Goal: Register for event/course

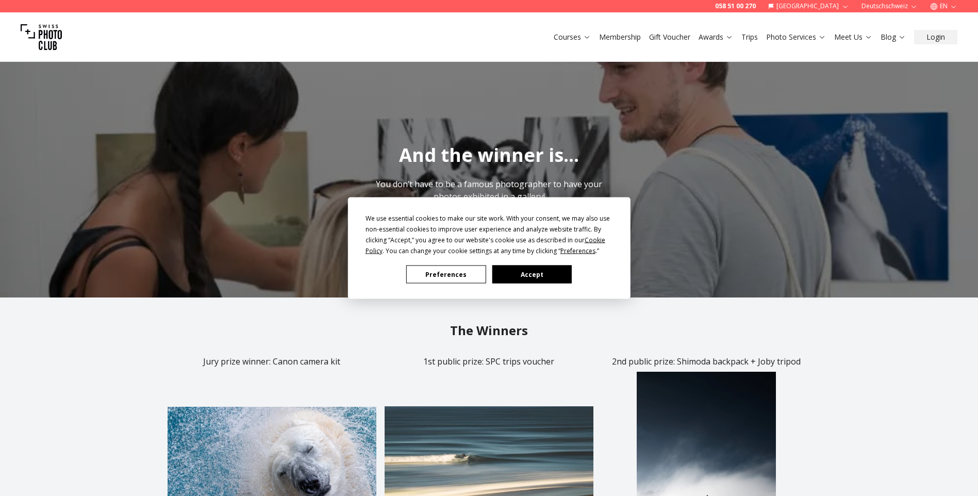
click at [544, 272] on button "Accept" at bounding box center [531, 275] width 79 height 18
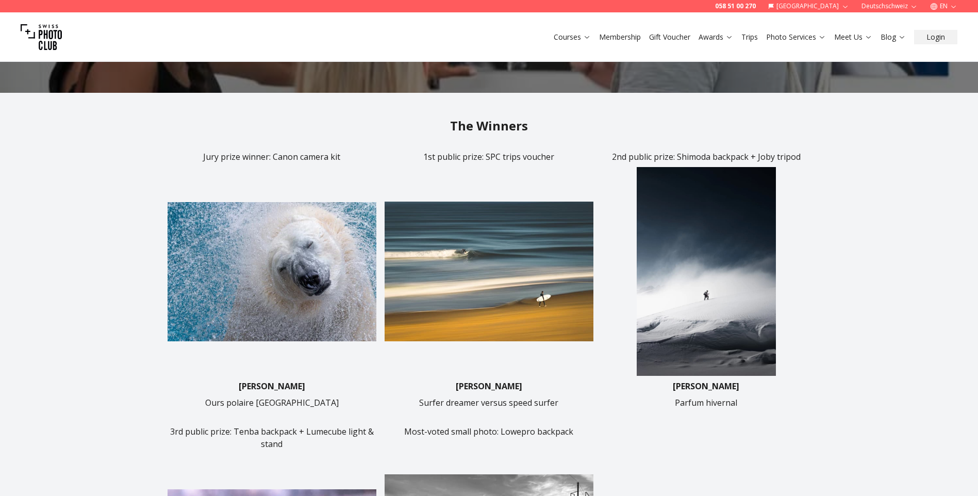
scroll to position [206, 0]
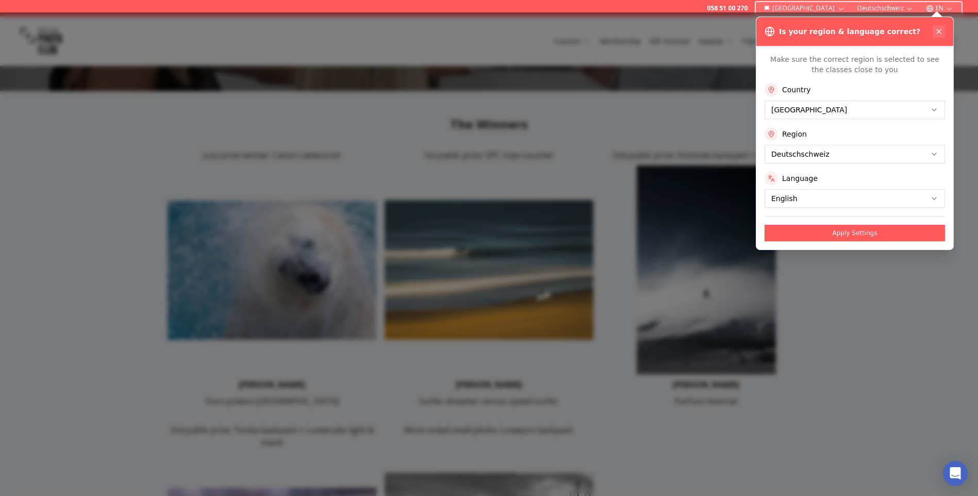
click at [939, 30] on icon at bounding box center [939, 31] width 8 height 8
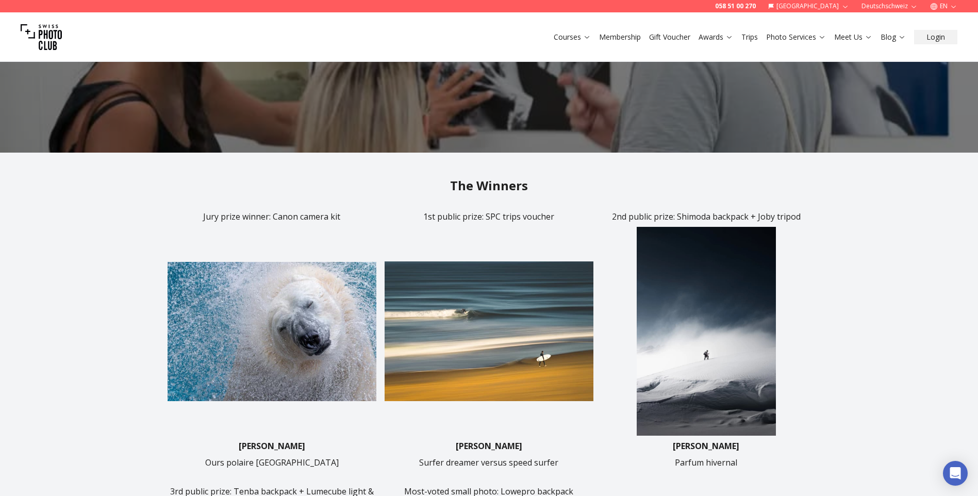
scroll to position [0, 0]
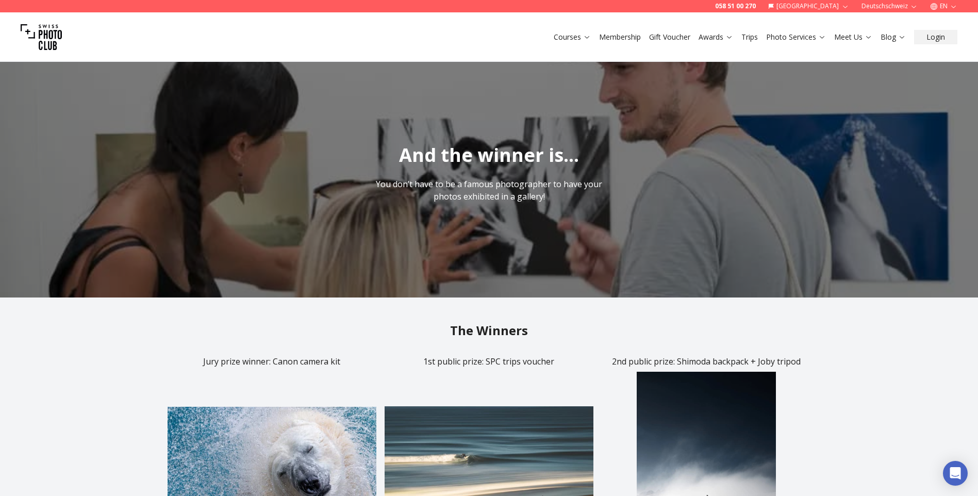
click at [751, 38] on link "Trips" at bounding box center [749, 37] width 16 height 10
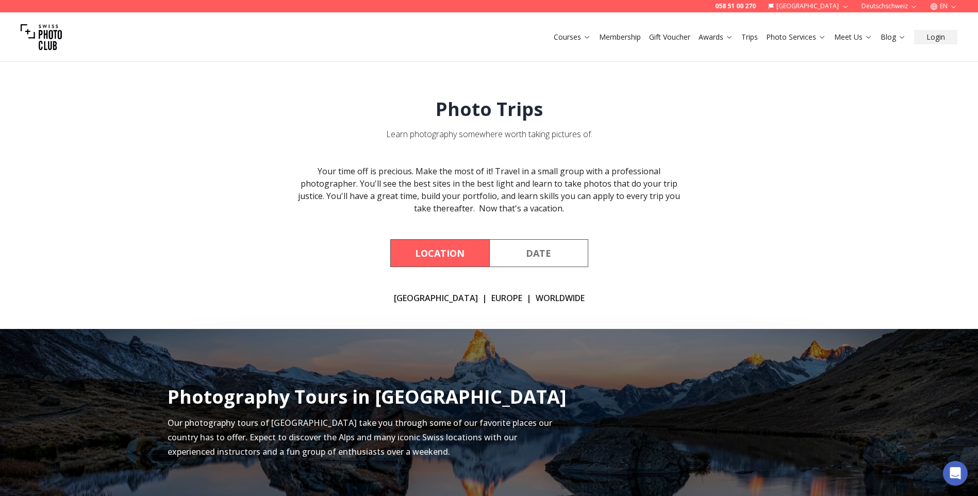
click at [524, 250] on button "Date" at bounding box center [538, 253] width 99 height 28
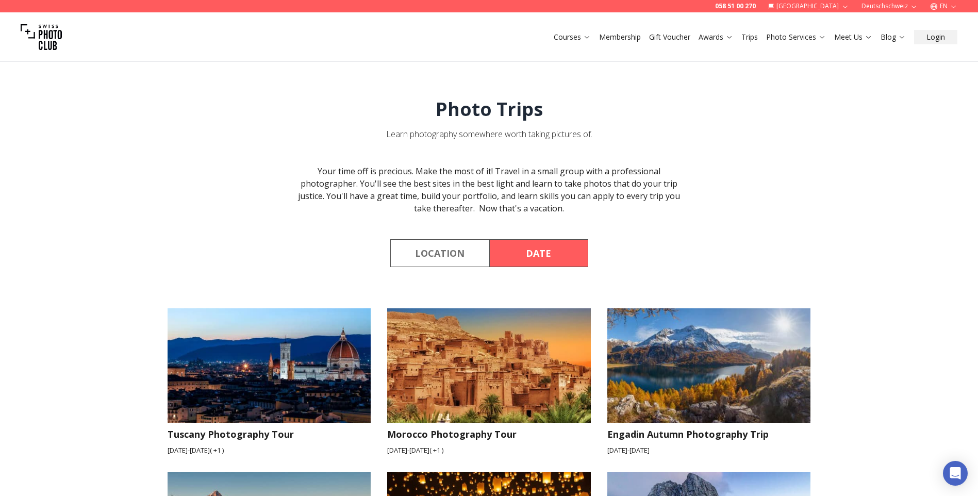
click at [631, 41] on link "Membership" at bounding box center [620, 37] width 42 height 10
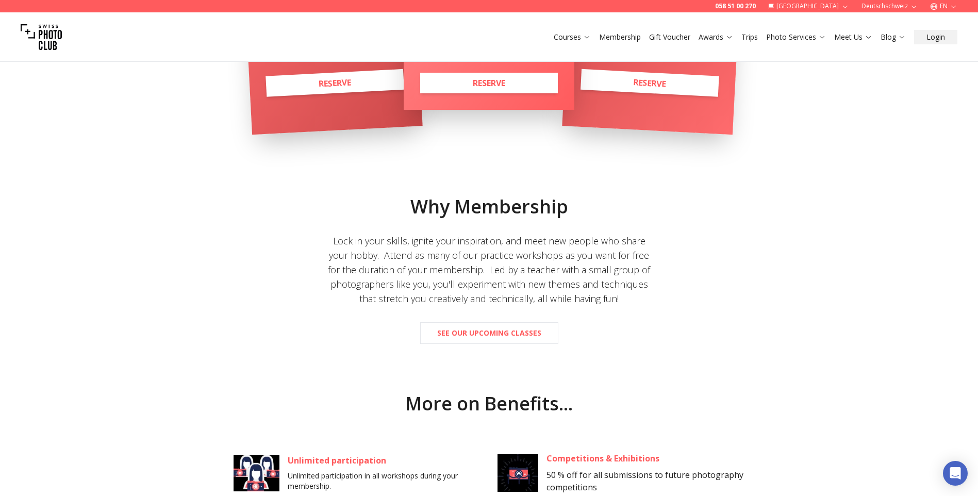
scroll to position [412, 0]
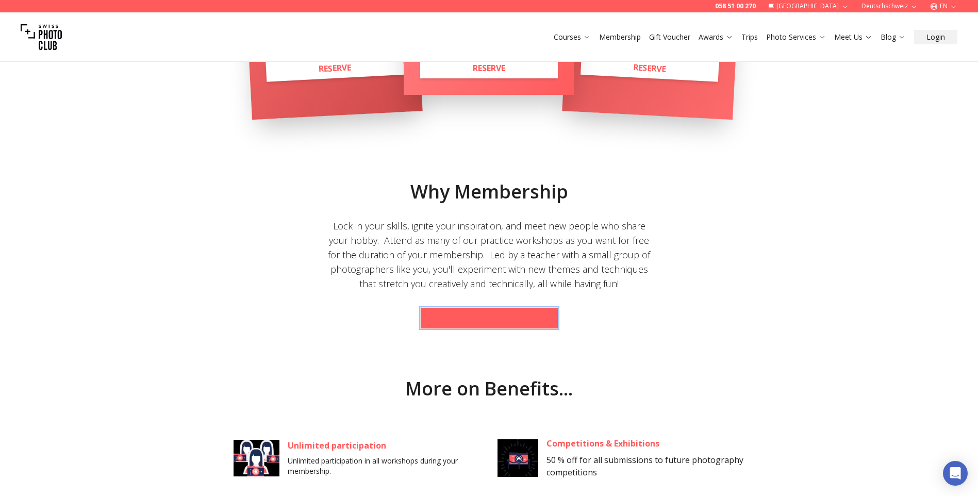
click at [468, 317] on b "See our upcoming classes" at bounding box center [489, 318] width 104 height 10
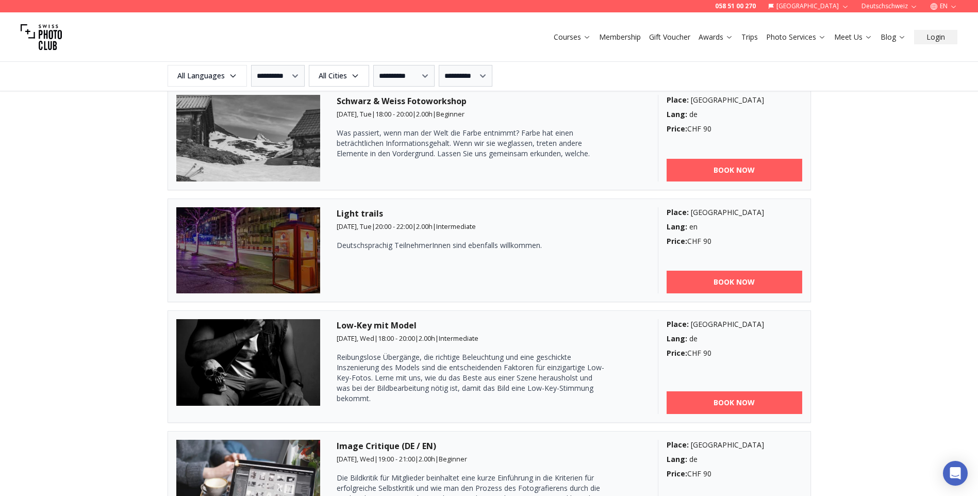
scroll to position [1849, 0]
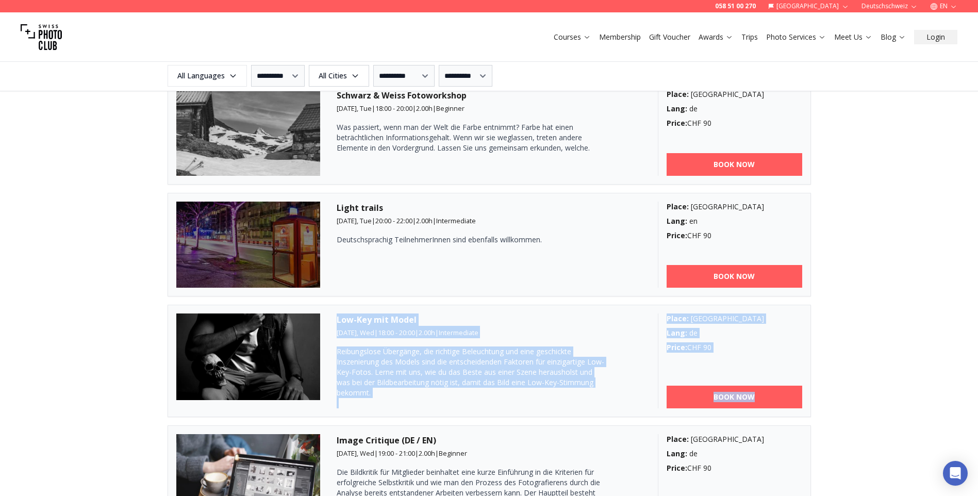
drag, startPoint x: 329, startPoint y: 316, endPoint x: 835, endPoint y: 395, distance: 511.4
click at [835, 395] on div "**********" at bounding box center [489, 200] width 978 height 2152
copy article "Low-Key mit Model [DATE], Wed | 18:00 - 20:00 | 2.00 h | Intermediate Reibungsl…"
click at [443, 401] on p at bounding box center [471, 403] width 268 height 10
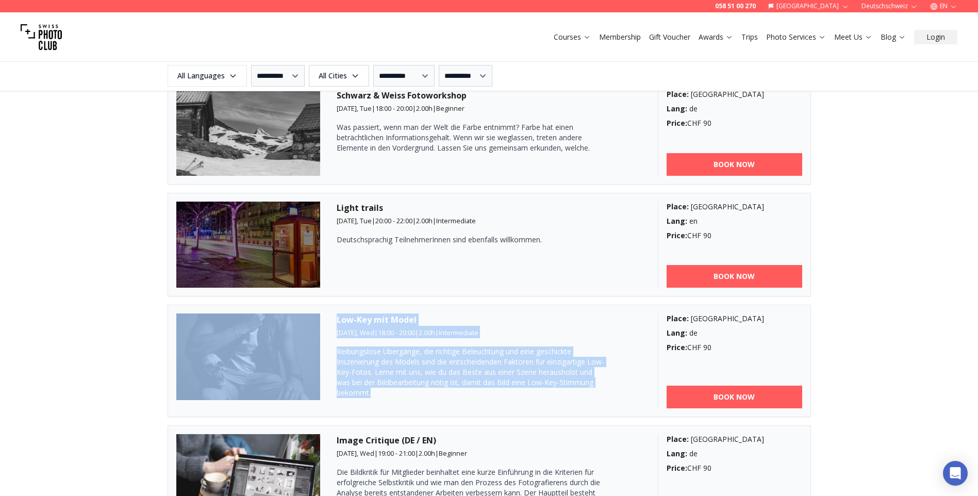
drag, startPoint x: 421, startPoint y: 396, endPoint x: 327, endPoint y: 318, distance: 122.3
click at [327, 318] on article "Low-Key mit Model [DATE], Wed | 18:00 - 20:00 | 2.00 h | Intermediate Reibungsl…" at bounding box center [489, 361] width 643 height 112
copy article "Low-Key mit Model [DATE], Wed | 18:00 - 20:00 | 2.00 h | Intermediate Reibungsl…"
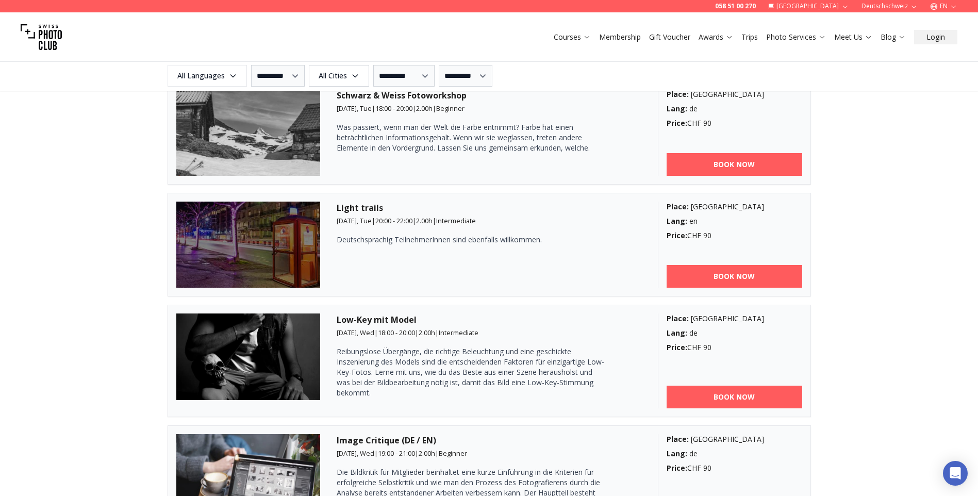
click at [64, 281] on div "**********" at bounding box center [489, 200] width 978 height 2152
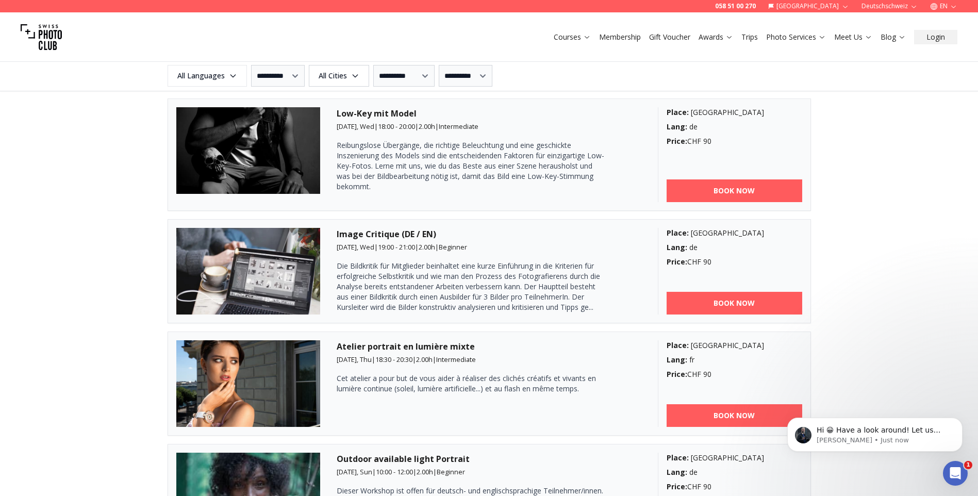
scroll to position [0, 0]
click at [718, 303] on b "BOOK NOW" at bounding box center [734, 303] width 41 height 10
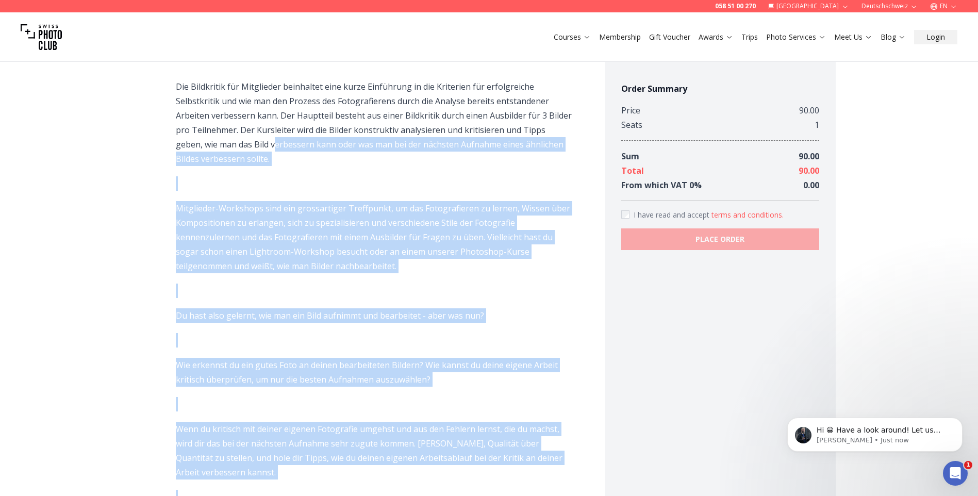
scroll to position [435, 0]
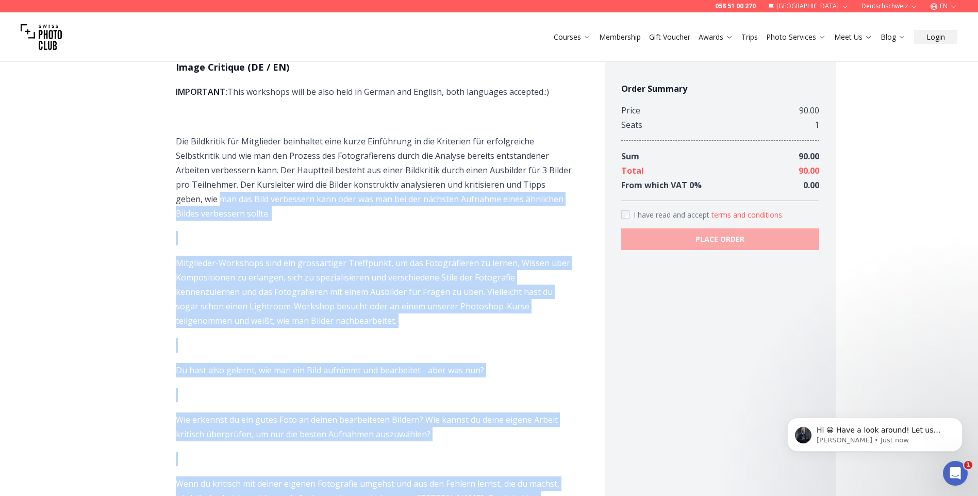
drag, startPoint x: 561, startPoint y: 384, endPoint x: 169, endPoint y: 64, distance: 506.1
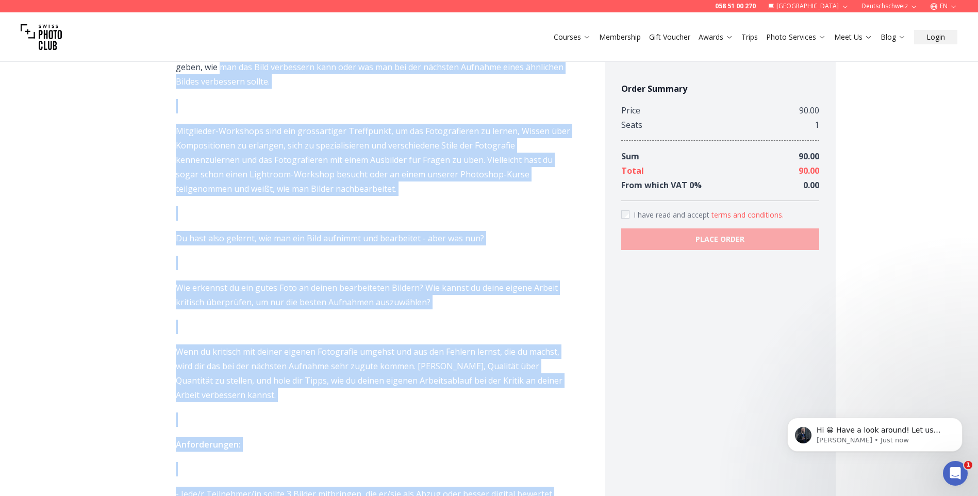
click at [169, 64] on div "Image Critique (DE / EN) IMPORTANT: This workshops will be also held in German …" at bounding box center [374, 498] width 462 height 1768
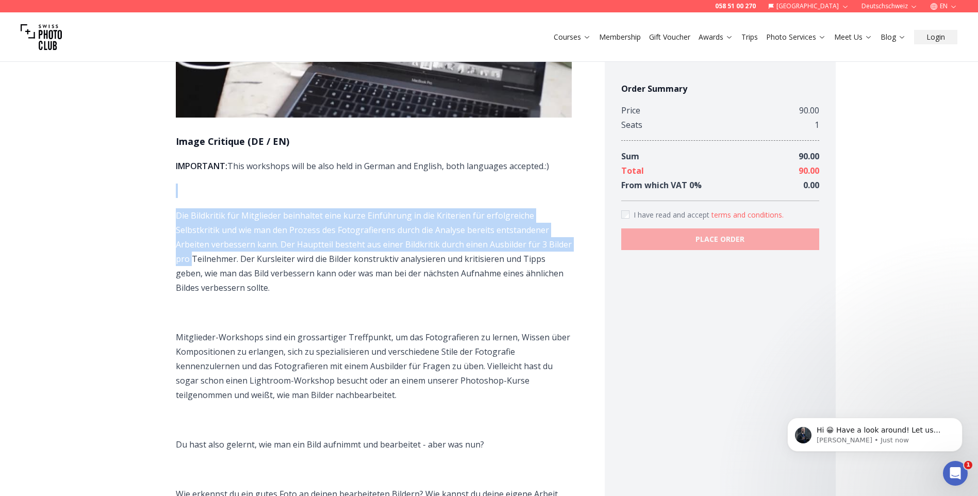
drag, startPoint x: 160, startPoint y: 251, endPoint x: 159, endPoint y: 193, distance: 57.7
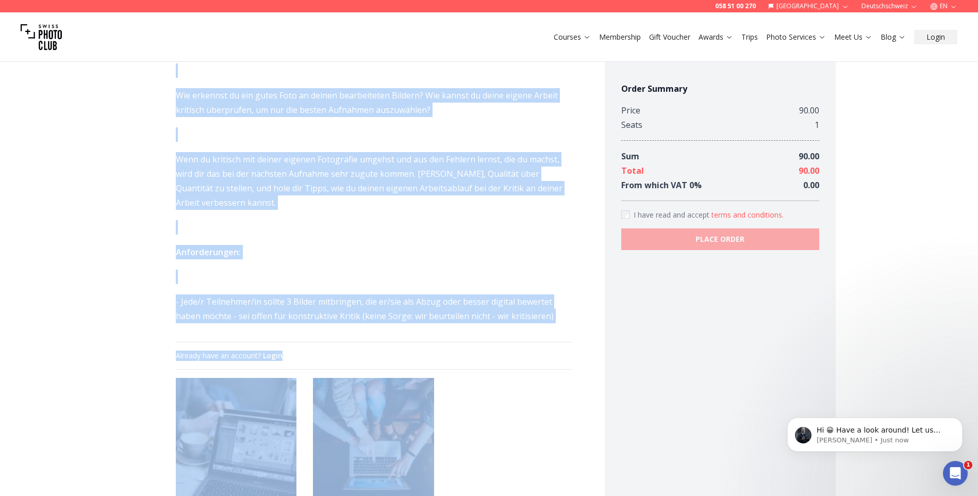
scroll to position [684, 0]
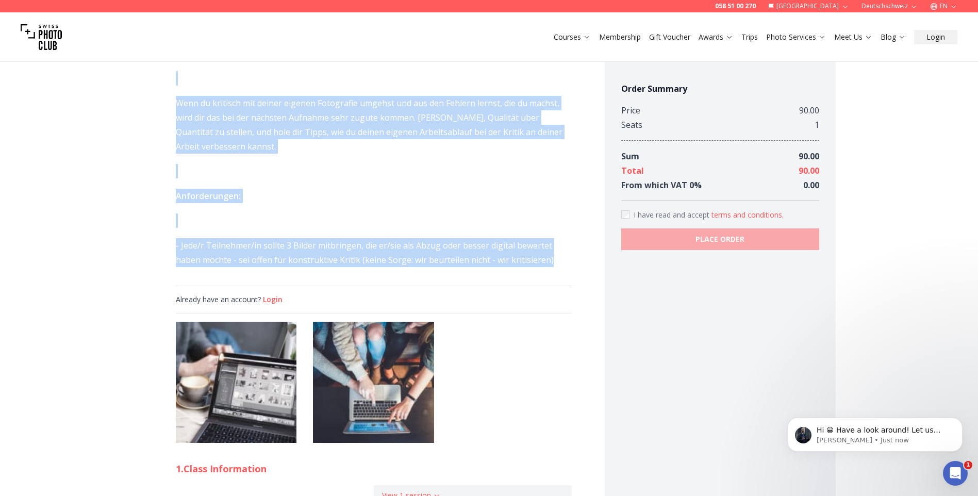
drag, startPoint x: 149, startPoint y: 164, endPoint x: 572, endPoint y: 269, distance: 435.5
click at [572, 269] on div "Image Critique (DE / EN) IMPORTANT: This workshops will be also held in German …" at bounding box center [374, 250] width 462 height 1768
copy span "LOREMIPSU: Dolo sitametco adip el sedd eius te Incidi utl Etdolor, magn aliquae…"
